Goal: Task Accomplishment & Management: Manage account settings

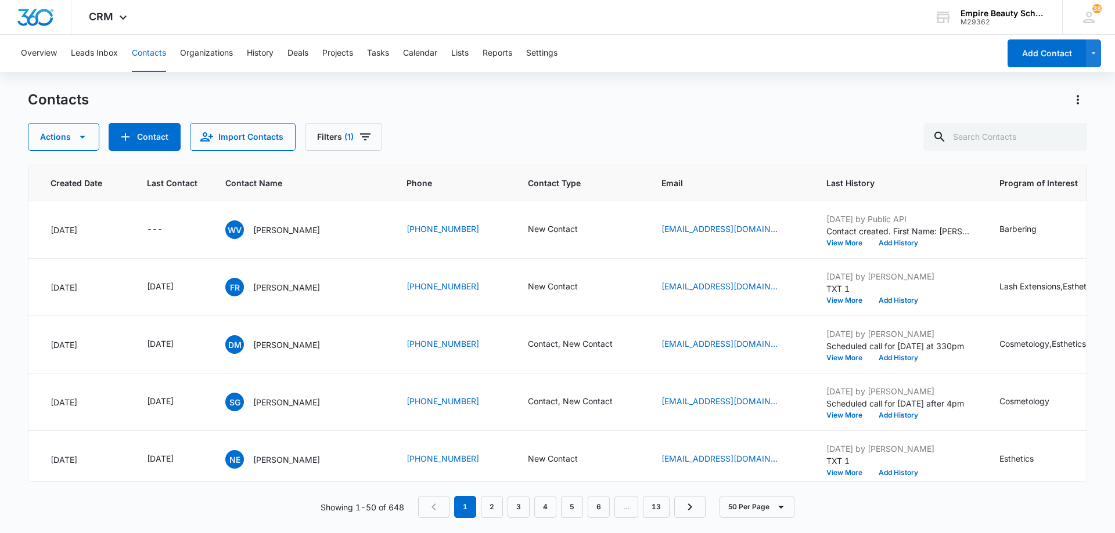
scroll to position [0, 91]
click at [1003, 137] on input "text" at bounding box center [1005, 137] width 164 height 28
type input "brielle"
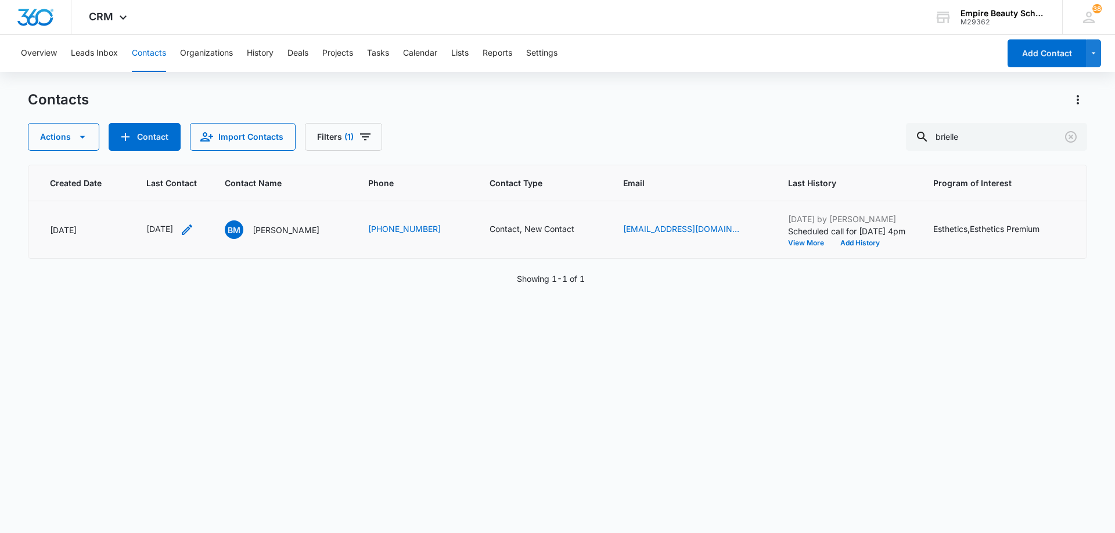
click at [194, 230] on icon "Last Contact - 1756944000 - Select to Edit Field" at bounding box center [187, 230] width 14 height 14
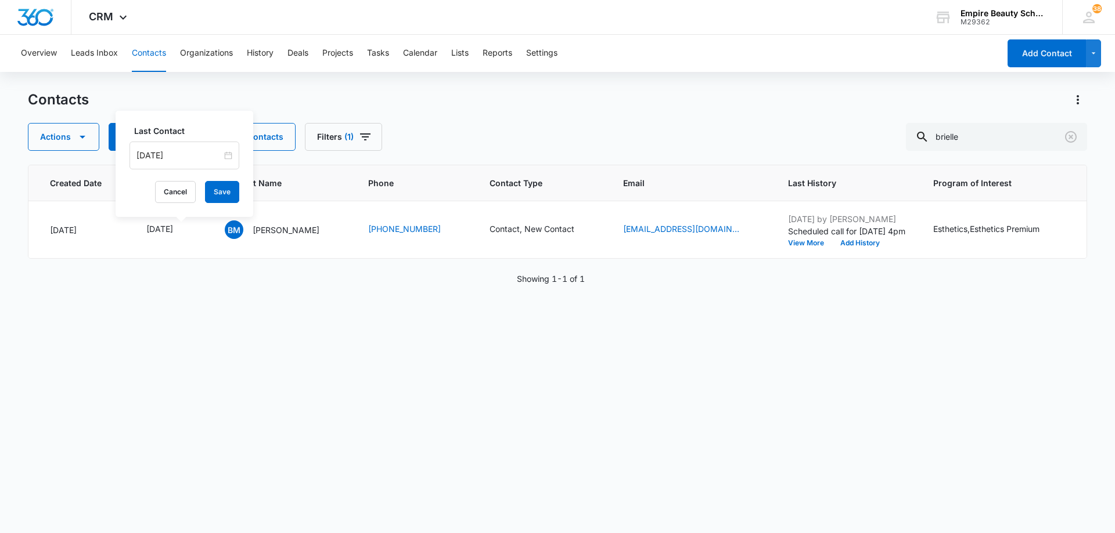
click at [204, 153] on input "[DATE]" at bounding box center [178, 155] width 85 height 13
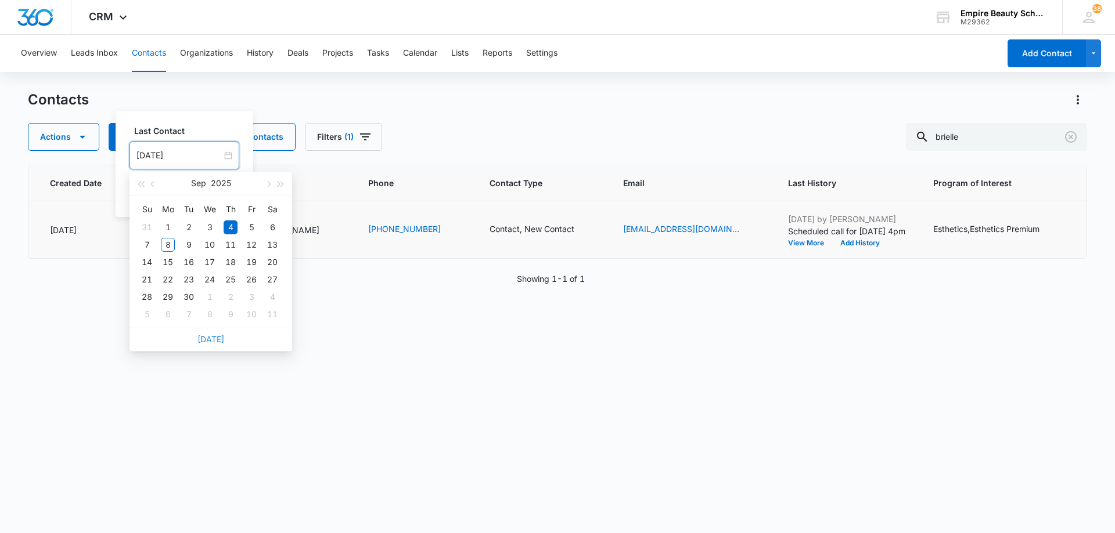
click at [211, 341] on link "[DATE]" at bounding box center [210, 339] width 27 height 10
type input "[DATE]"
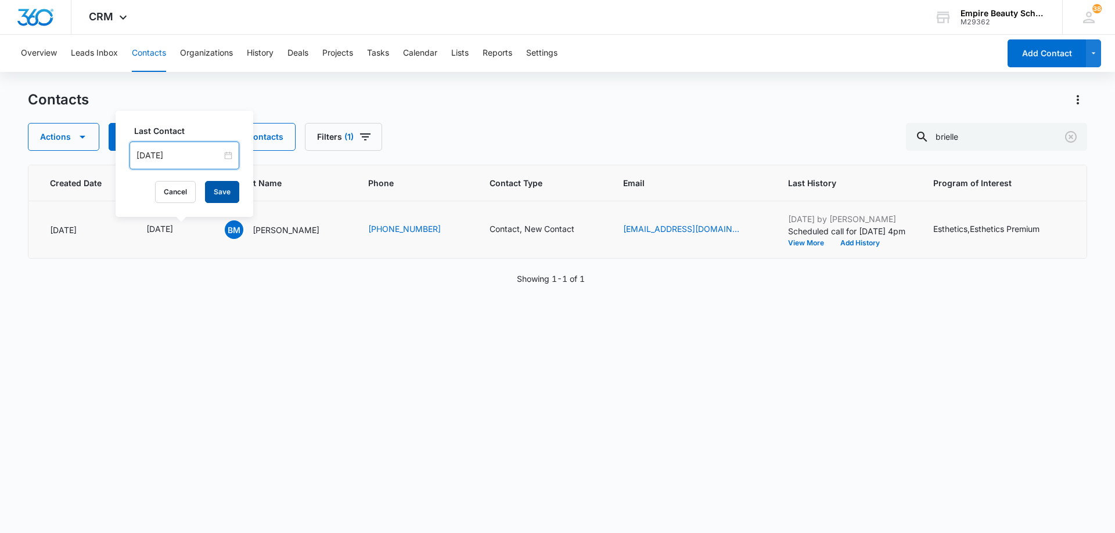
click at [214, 192] on button "Save" at bounding box center [222, 192] width 34 height 22
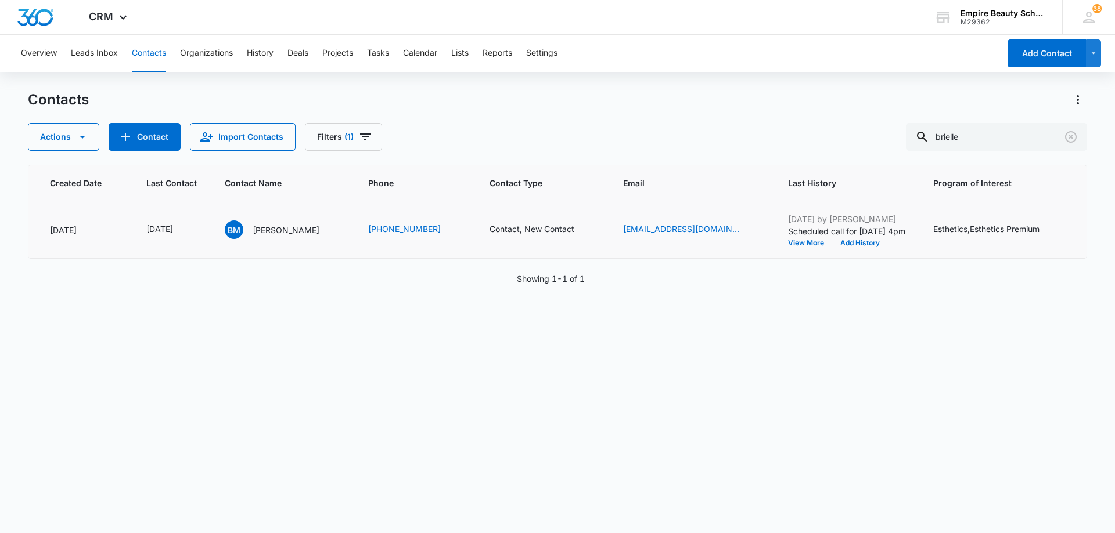
click at [593, 228] on icon "Contact Type - Contact, New Contact - Select to Edit Field" at bounding box center [588, 230] width 10 height 10
click at [590, 156] on icon "Remove Contact" at bounding box center [593, 155] width 7 height 7
click at [543, 154] on icon "Remove New Contact" at bounding box center [543, 155] width 7 height 7
click at [553, 158] on div at bounding box center [564, 155] width 23 height 27
click at [525, 279] on div "APPT" at bounding box center [524, 282] width 71 height 12
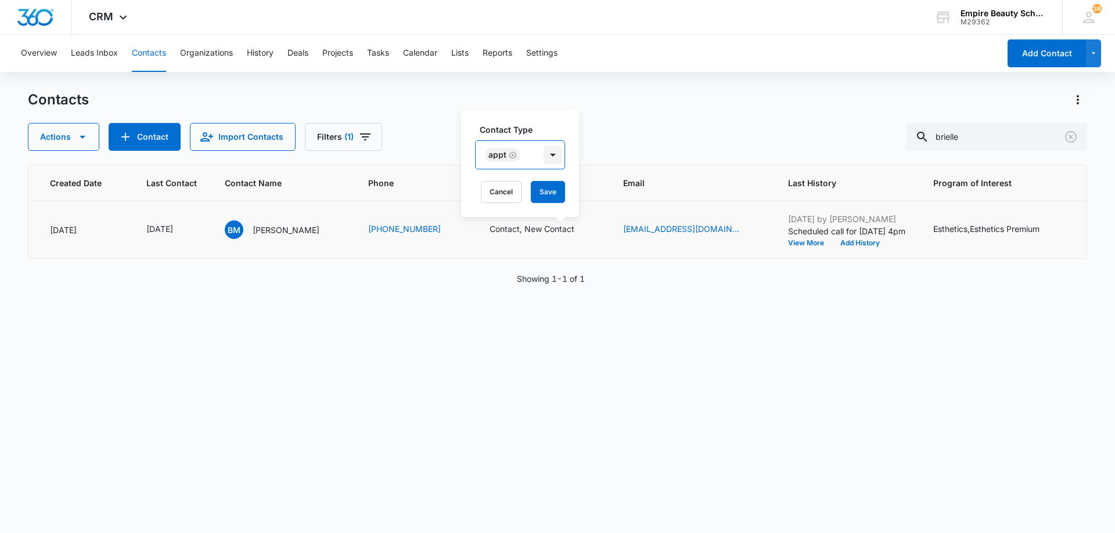
click at [553, 157] on div at bounding box center [552, 155] width 19 height 19
click at [549, 189] on button "Save" at bounding box center [548, 192] width 34 height 22
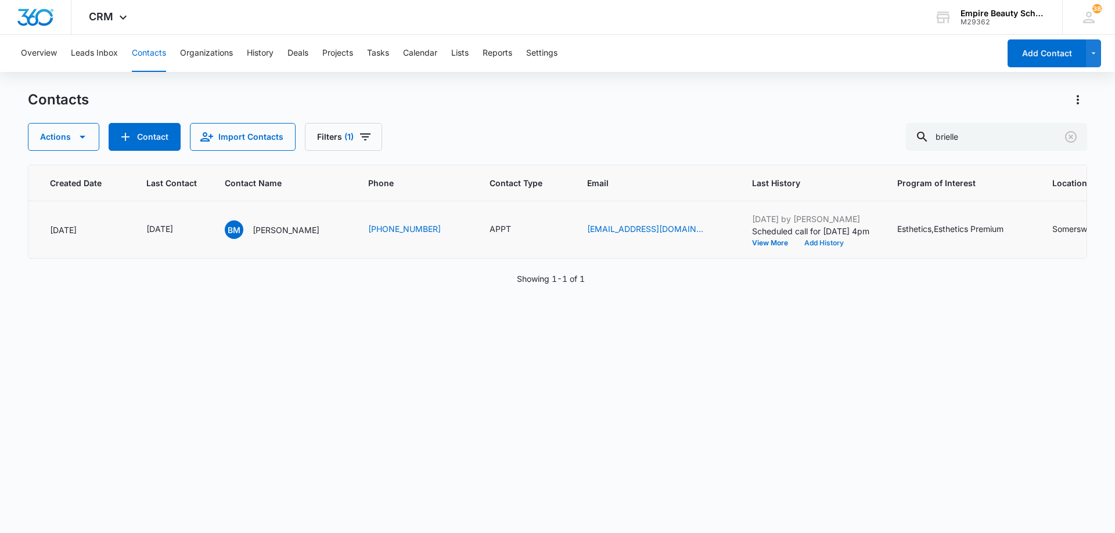
click at [832, 240] on button "Add History" at bounding box center [824, 243] width 56 height 7
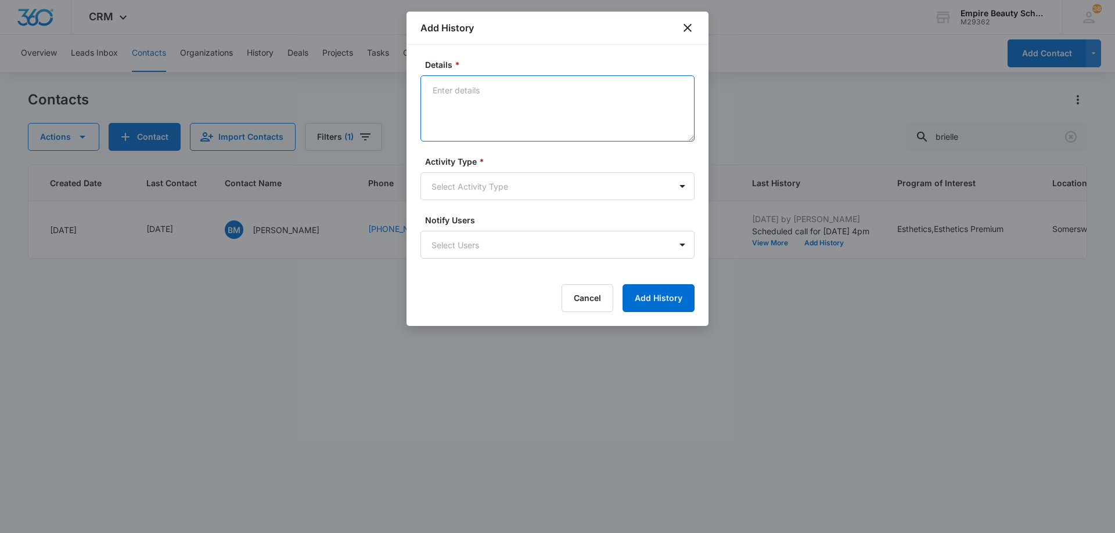
click at [546, 99] on textarea "Details *" at bounding box center [557, 108] width 274 height 66
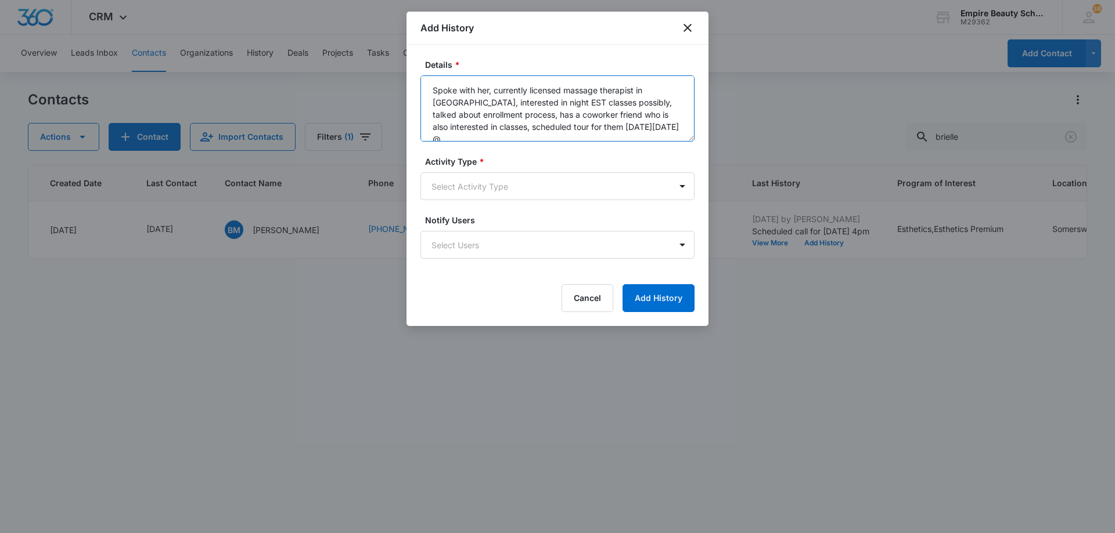
scroll to position [3, 0]
type textarea "Spoke with her, currently licensed massage therapist in [GEOGRAPHIC_DATA], inte…"
click at [479, 193] on body "CRM Apps Forms CRM Email Shop Payments POS Files Brand Settings Empire Beauty S…" at bounding box center [557, 266] width 1115 height 533
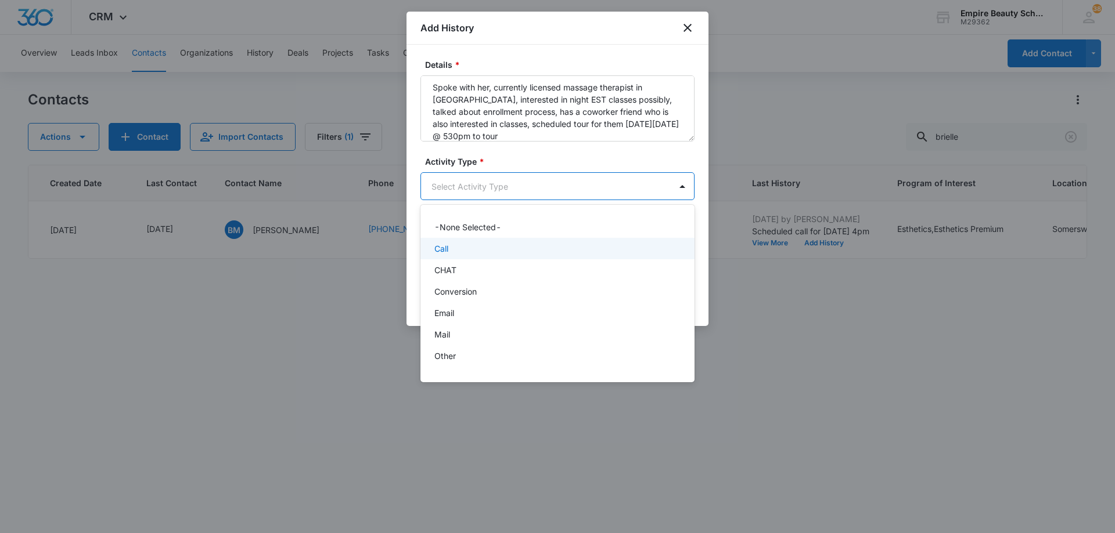
click at [474, 246] on div "Call" at bounding box center [556, 249] width 244 height 12
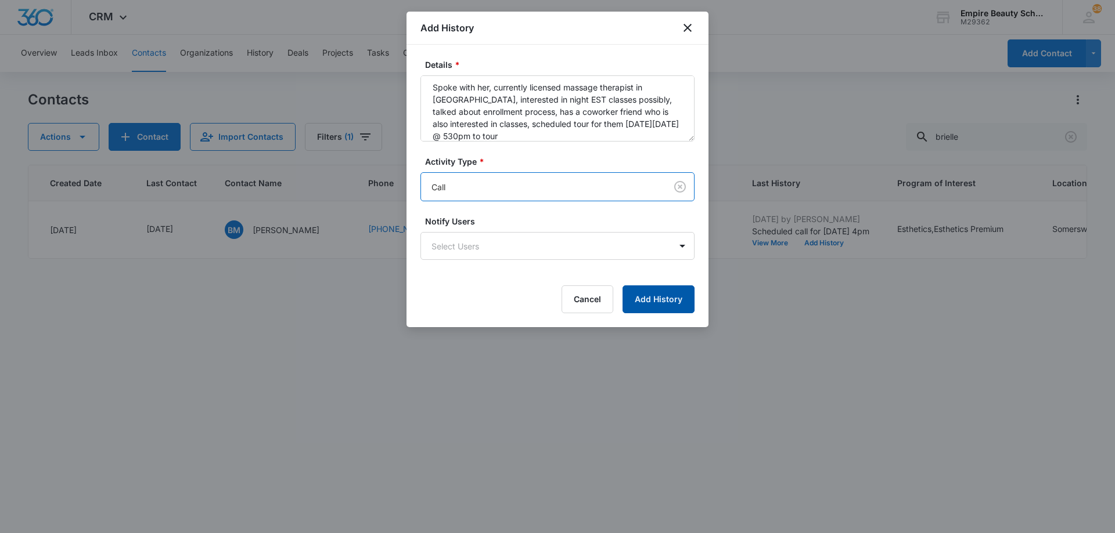
click at [644, 300] on button "Add History" at bounding box center [658, 300] width 72 height 28
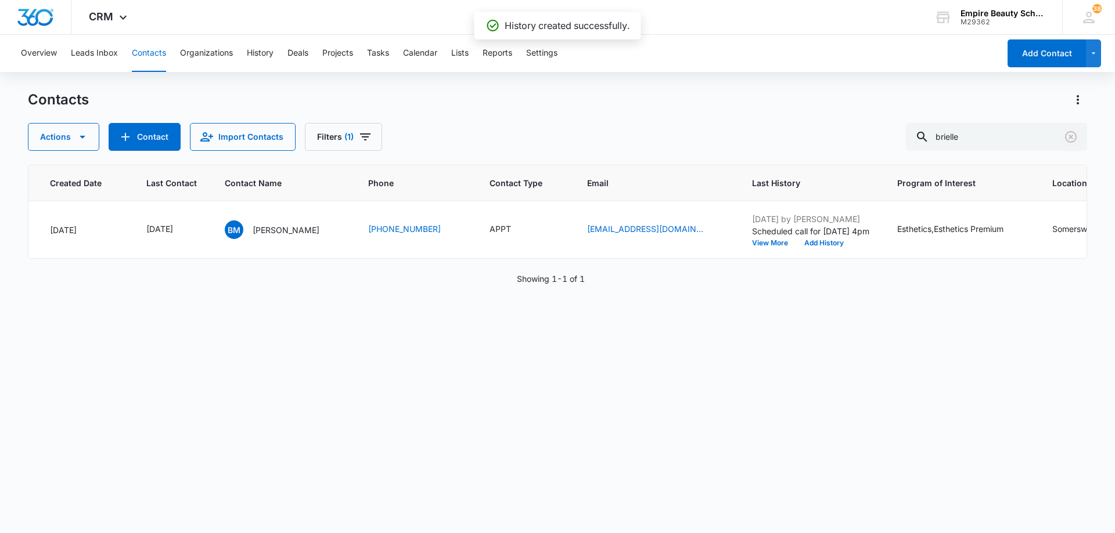
click at [1070, 135] on icon "Clear" at bounding box center [1070, 137] width 14 height 14
